Goal: Find specific page/section: Find specific page/section

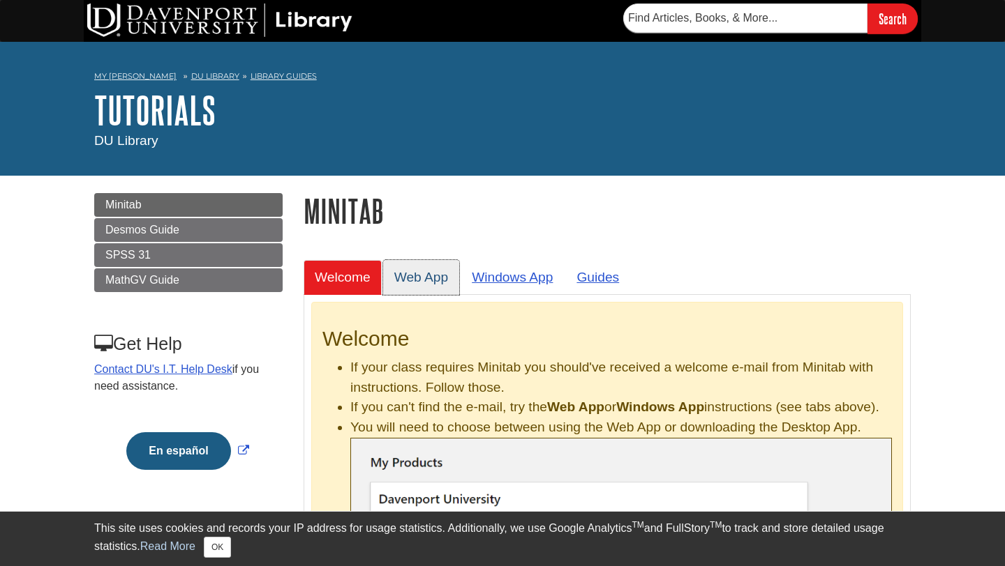
click at [407, 267] on link "Web App" at bounding box center [421, 277] width 77 height 34
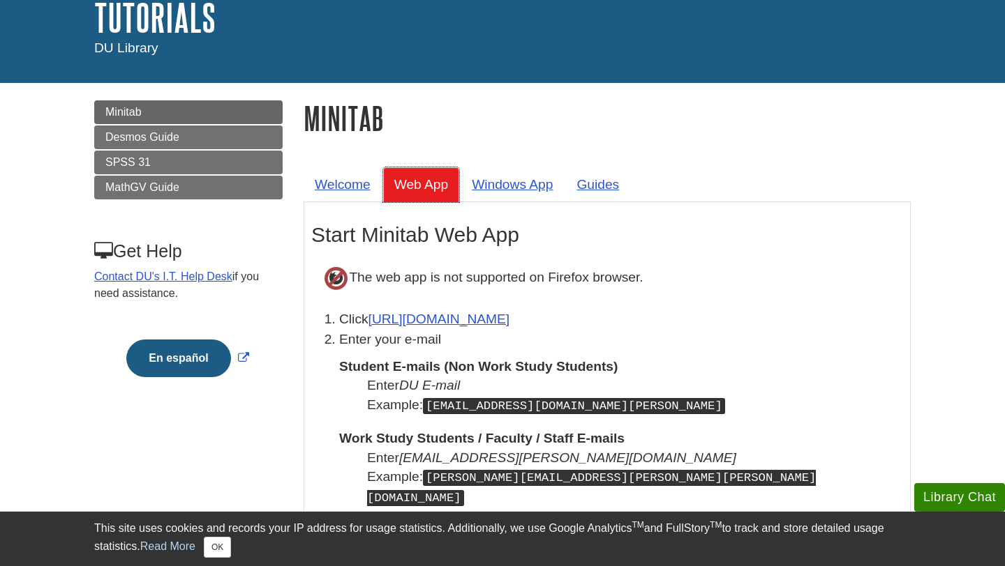
scroll to position [96, 0]
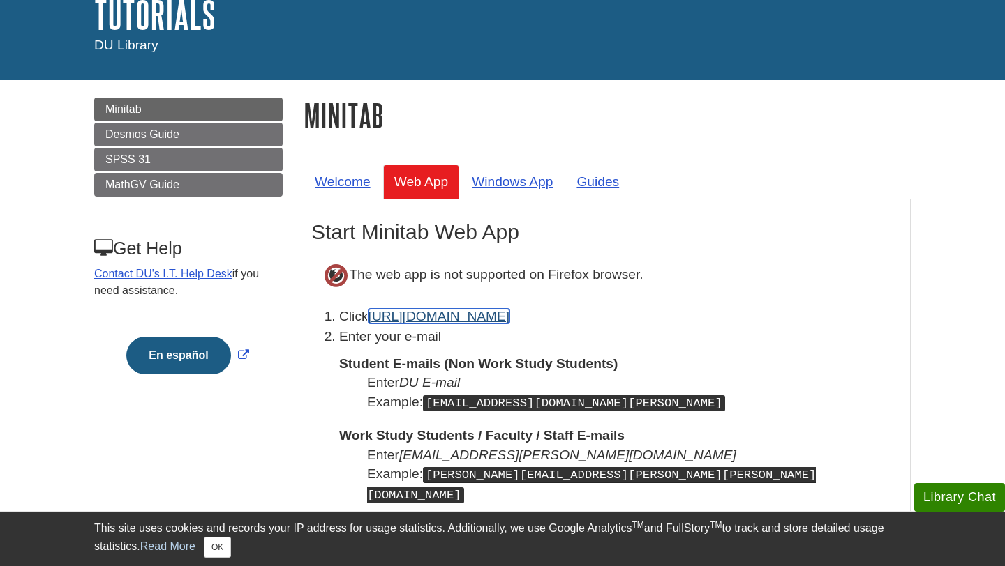
click at [418, 318] on link "[URL][DOMAIN_NAME]" at bounding box center [439, 316] width 142 height 15
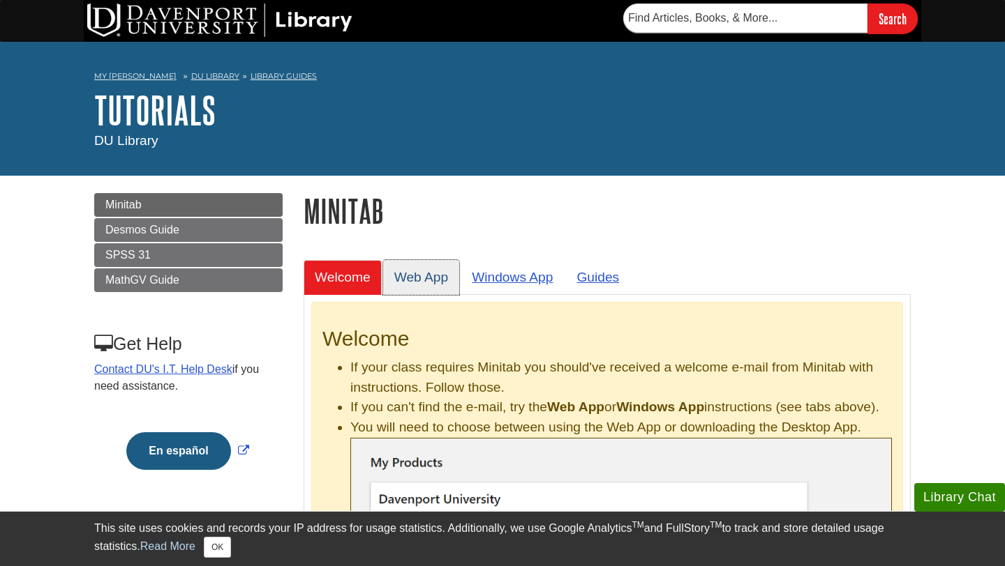
click at [415, 285] on link "Web App" at bounding box center [421, 277] width 77 height 34
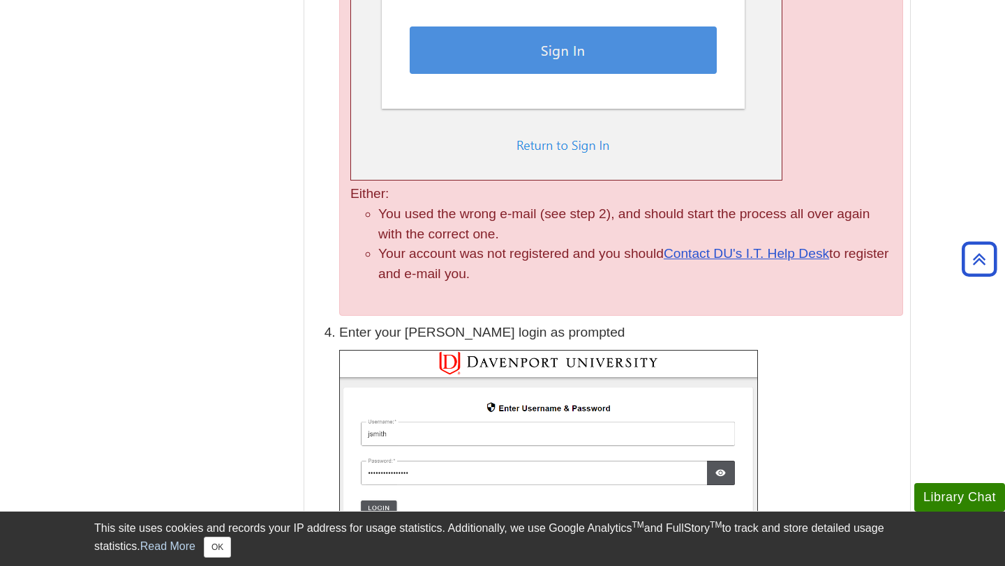
scroll to position [1248, 0]
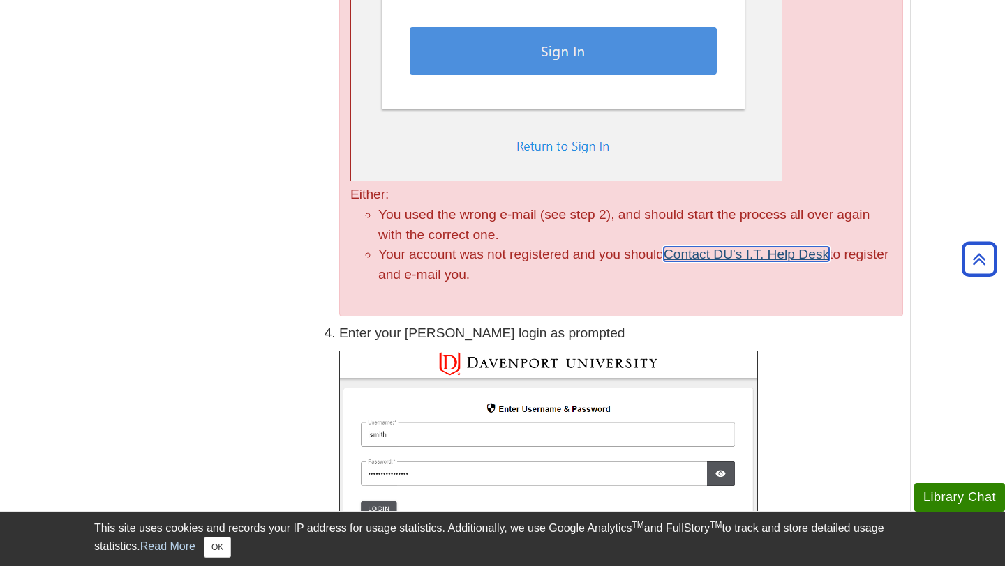
click at [707, 247] on link "Contact DU's I.T. Help Desk" at bounding box center [745, 254] width 165 height 15
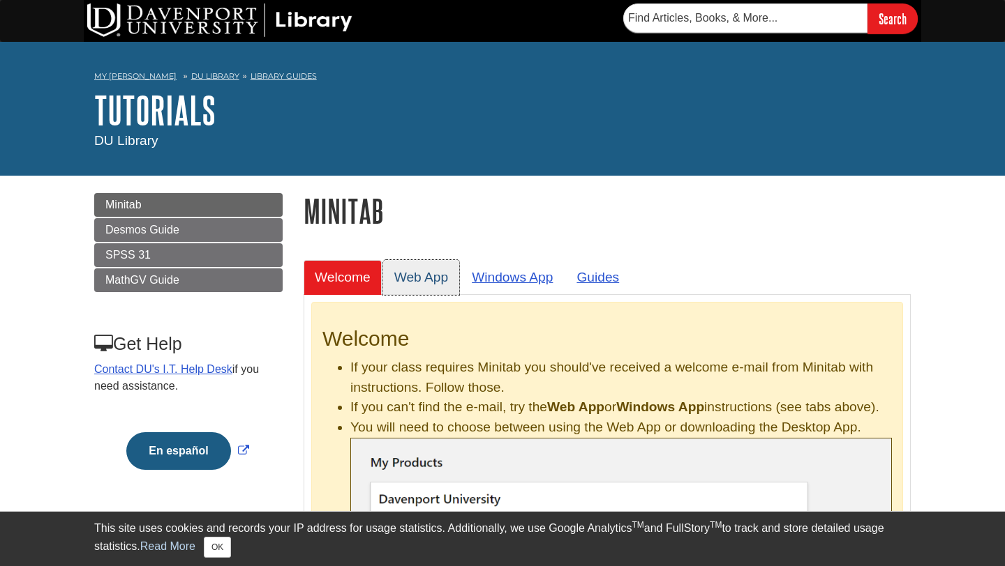
click at [447, 268] on link "Web App" at bounding box center [421, 277] width 77 height 34
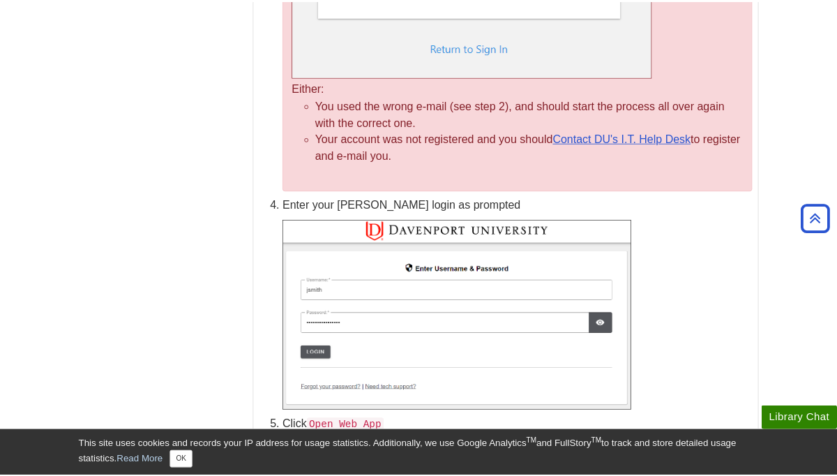
scroll to position [1333, 0]
